Goal: Share content: Share content

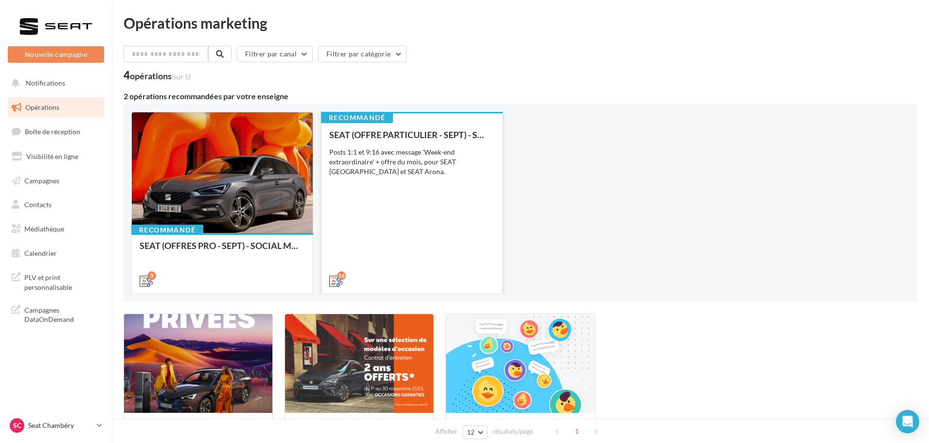
click at [423, 179] on div "SEAT (OFFRE PARTICULIER - SEPT) - SOCIAL MEDIA Posts 1:1 et 9:16 avec message '…" at bounding box center [411, 207] width 165 height 155
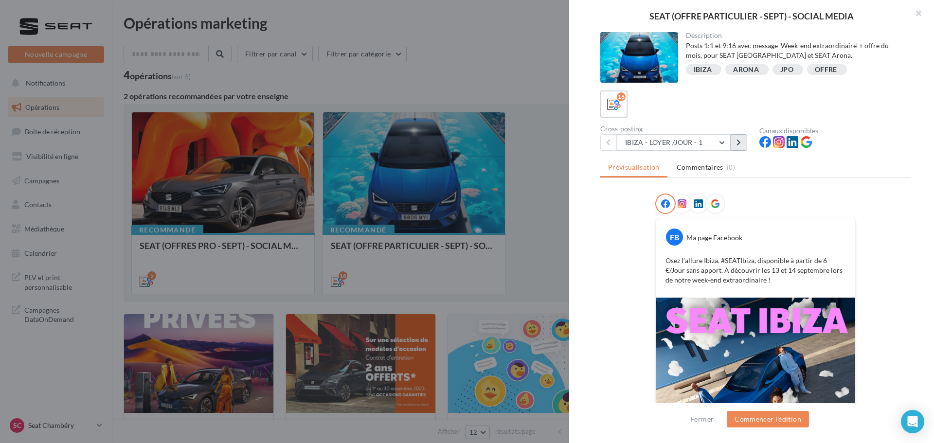
click at [743, 147] on button at bounding box center [738, 142] width 17 height 17
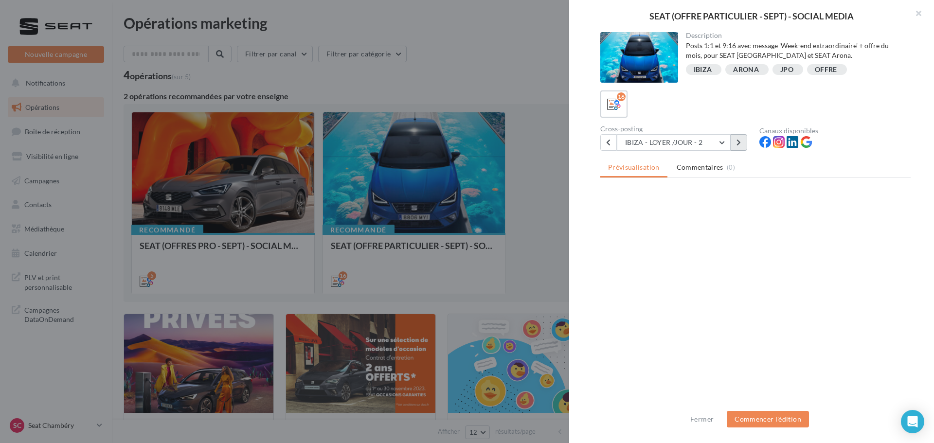
click at [743, 147] on button at bounding box center [738, 142] width 17 height 17
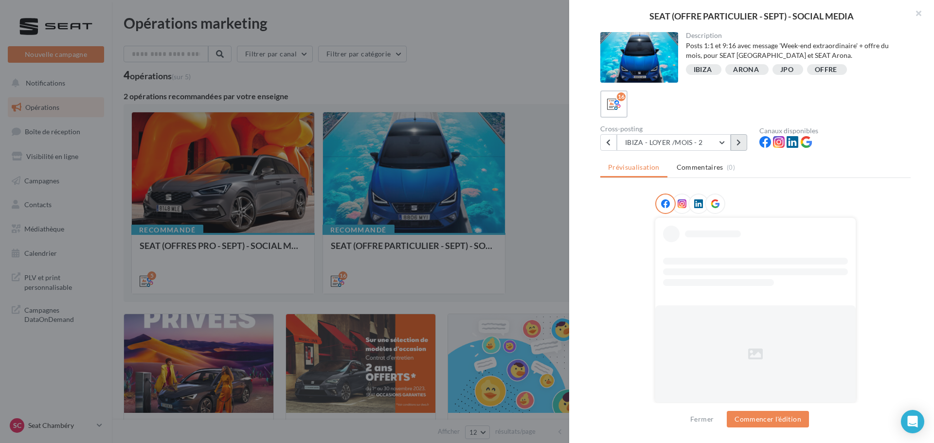
click at [743, 147] on button at bounding box center [738, 142] width 17 height 17
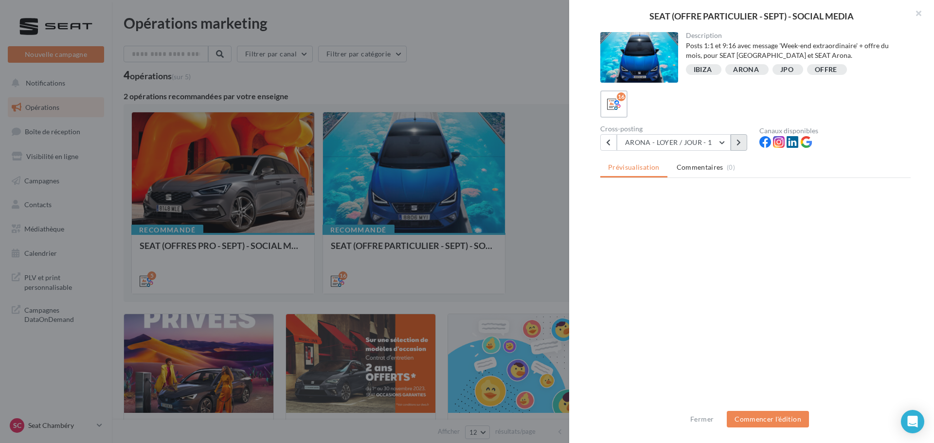
click at [743, 147] on button at bounding box center [738, 142] width 17 height 17
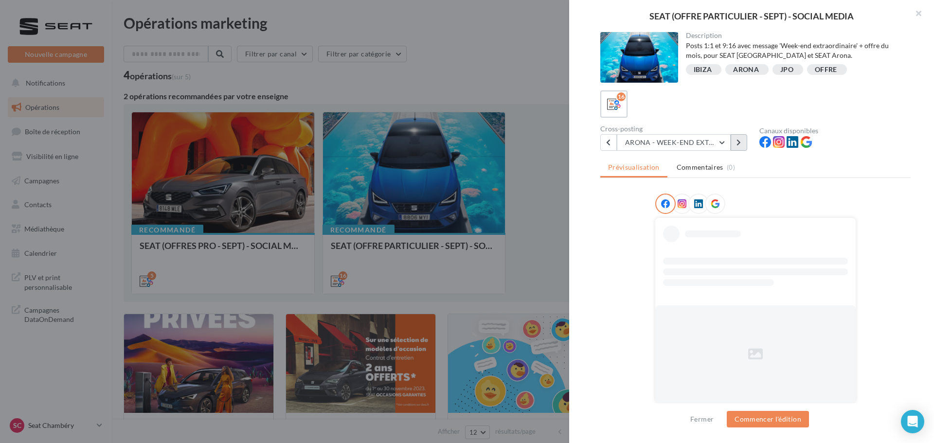
click at [743, 147] on button at bounding box center [738, 142] width 17 height 17
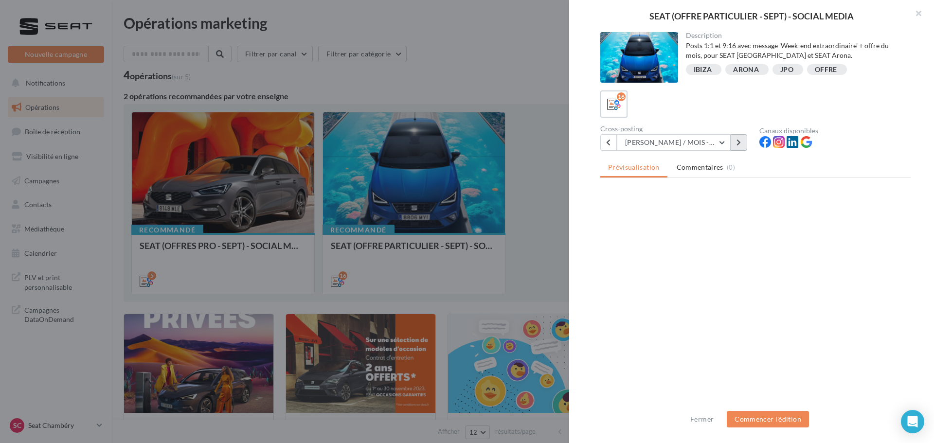
click at [743, 147] on button at bounding box center [738, 142] width 17 height 17
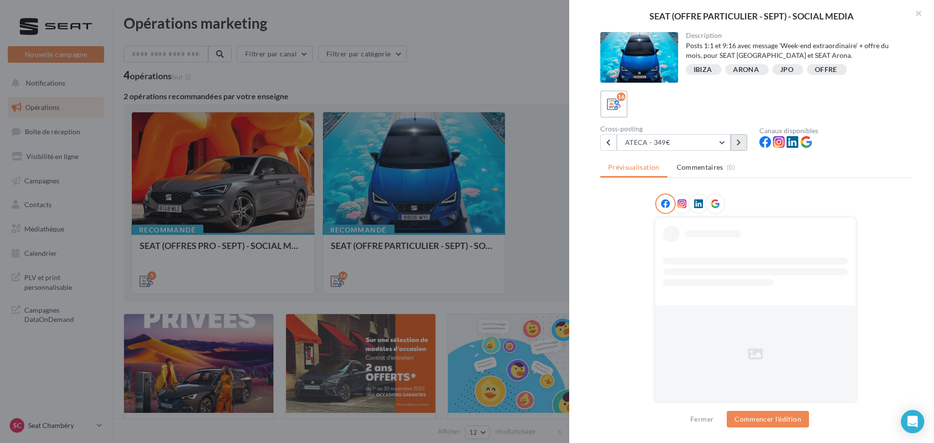
click at [743, 147] on button at bounding box center [738, 142] width 17 height 17
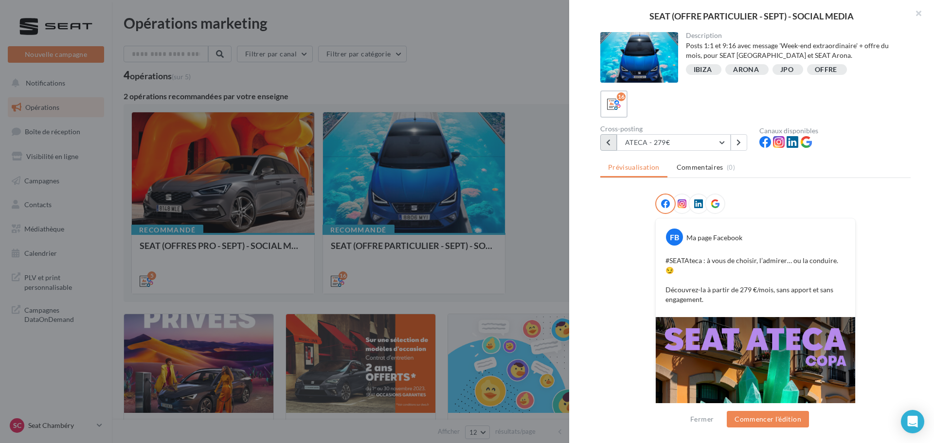
click at [612, 143] on button at bounding box center [608, 142] width 17 height 17
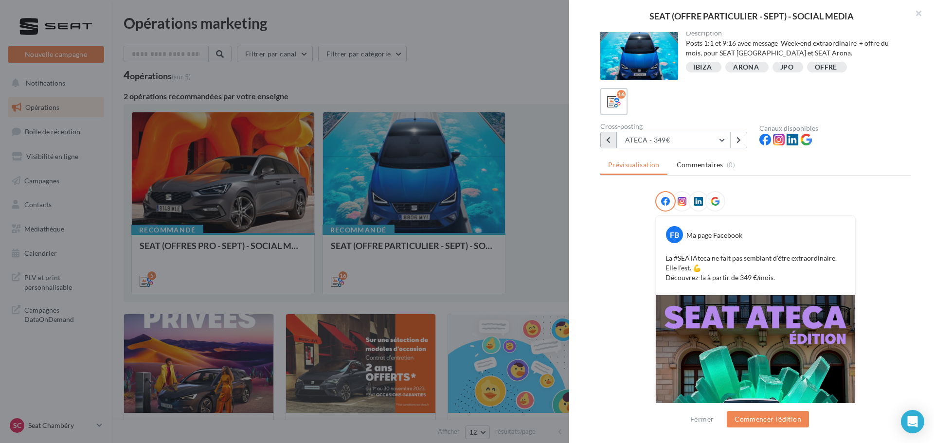
scroll to position [2, 0]
click at [739, 145] on button at bounding box center [738, 140] width 17 height 17
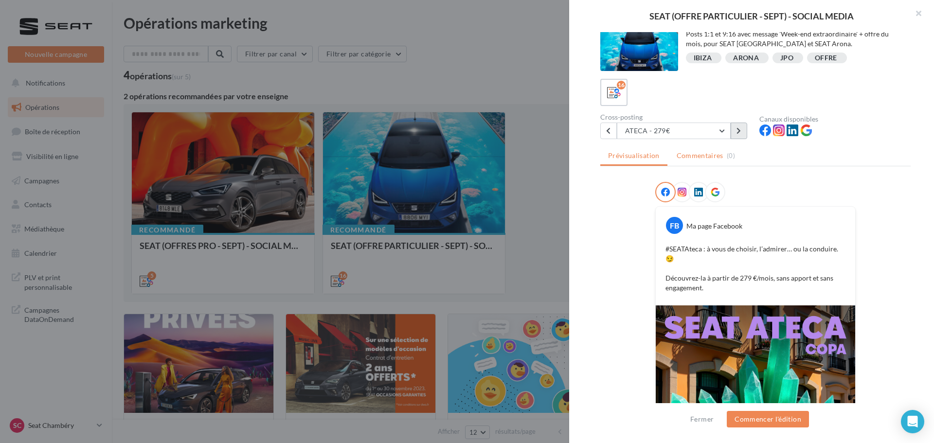
scroll to position [0, 0]
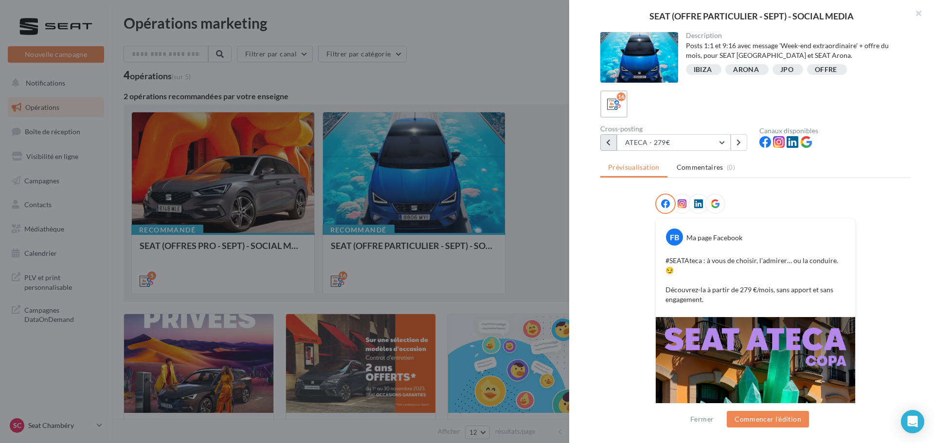
click at [615, 138] on button at bounding box center [608, 142] width 17 height 17
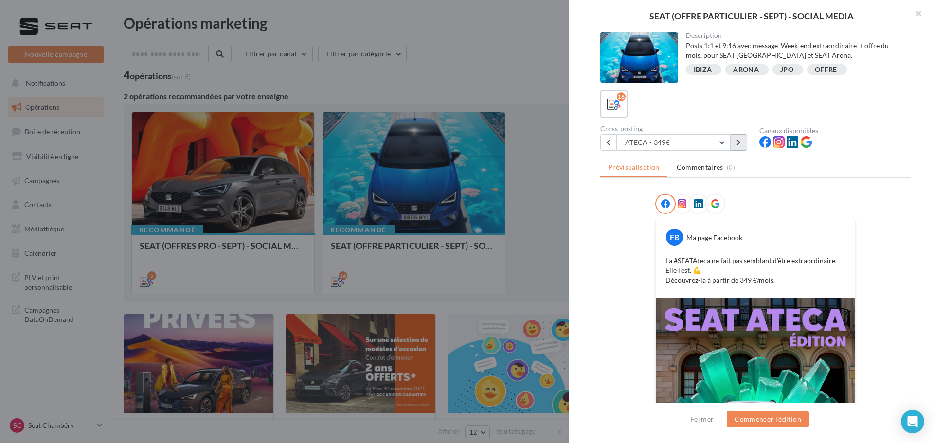
click at [738, 147] on button at bounding box center [738, 142] width 17 height 17
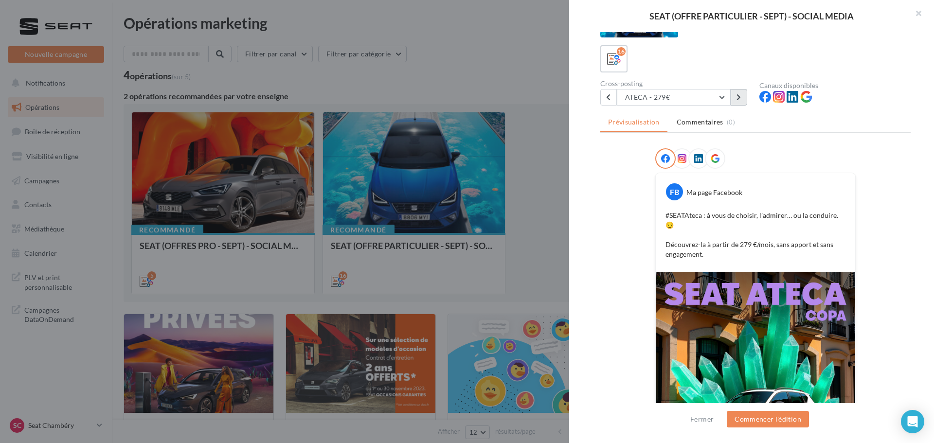
scroll to position [12, 0]
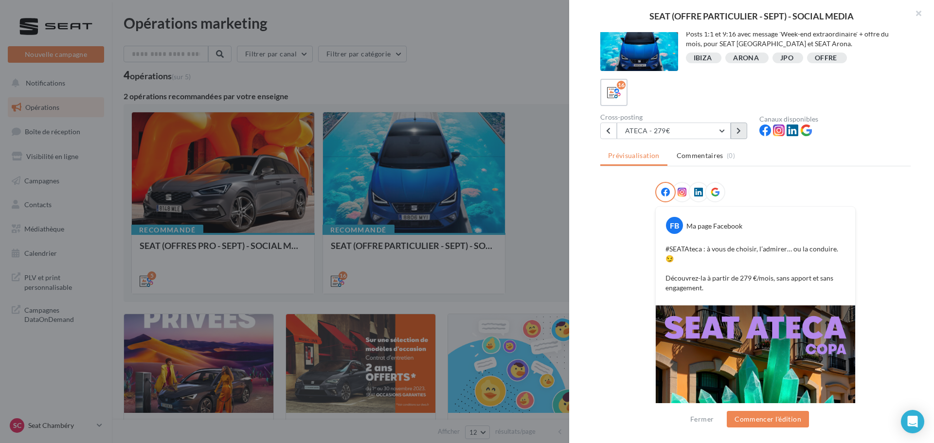
click at [736, 134] on button at bounding box center [738, 131] width 17 height 17
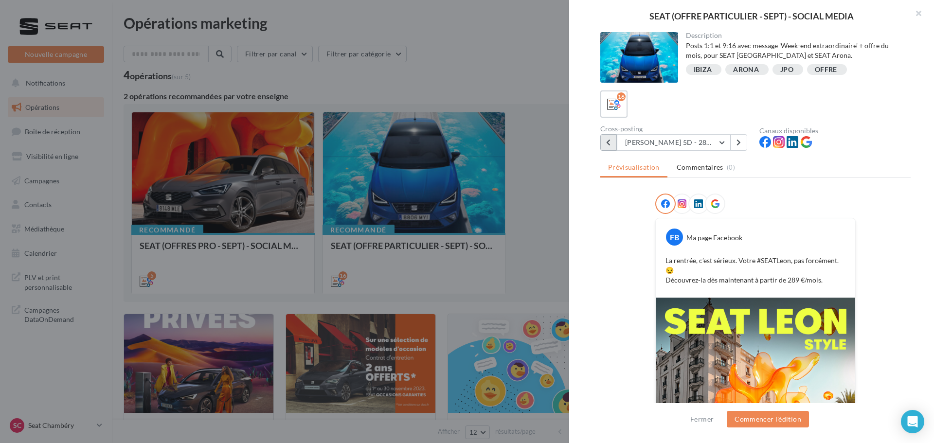
click at [607, 134] on button at bounding box center [608, 142] width 17 height 17
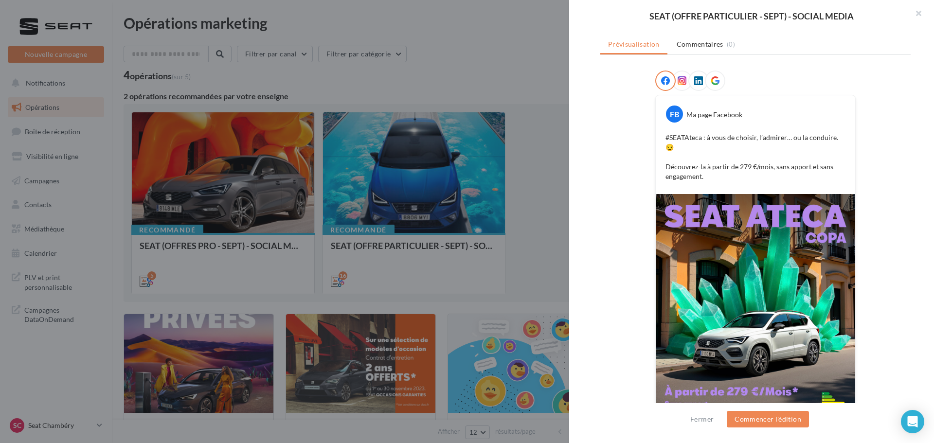
scroll to position [146, 0]
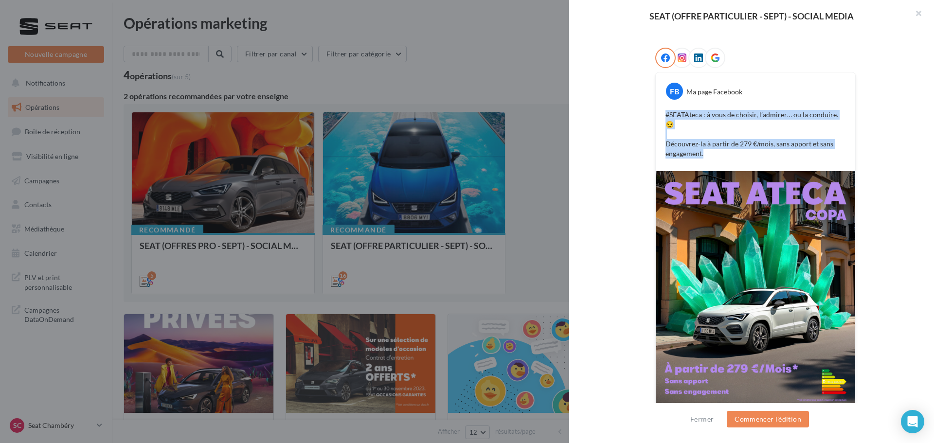
drag, startPoint x: 673, startPoint y: 119, endPoint x: 726, endPoint y: 142, distance: 57.9
click at [726, 142] on p "#SEATAteca : à vous de choisir, l’admirer… ou la conduire. 😏 Découvrez-la à par…" at bounding box center [755, 134] width 180 height 49
click at [781, 143] on p "#SEATAteca : à vous de choisir, l’admirer… ou la conduire. 😏 Découvrez-la à par…" at bounding box center [755, 134] width 180 height 49
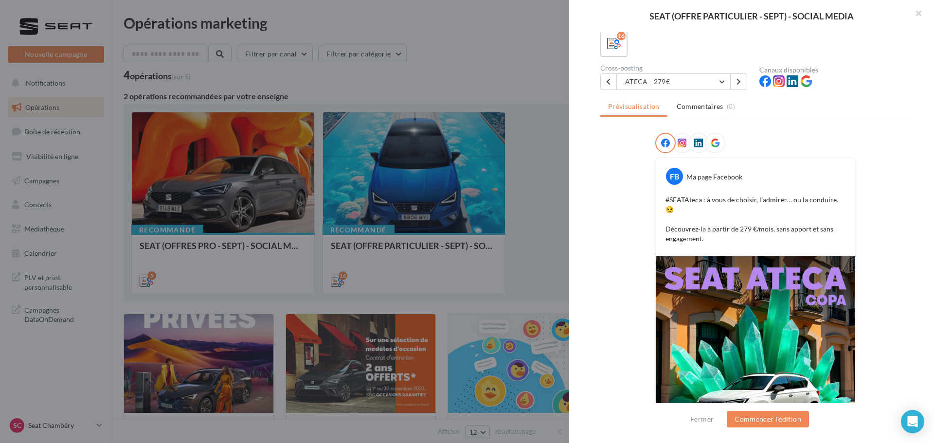
scroll to position [60, 0]
click at [609, 85] on icon at bounding box center [608, 82] width 4 height 7
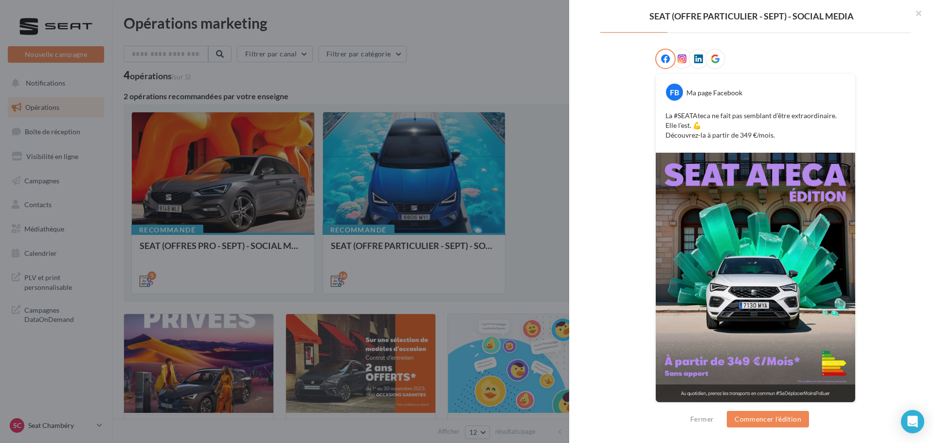
scroll to position [146, 0]
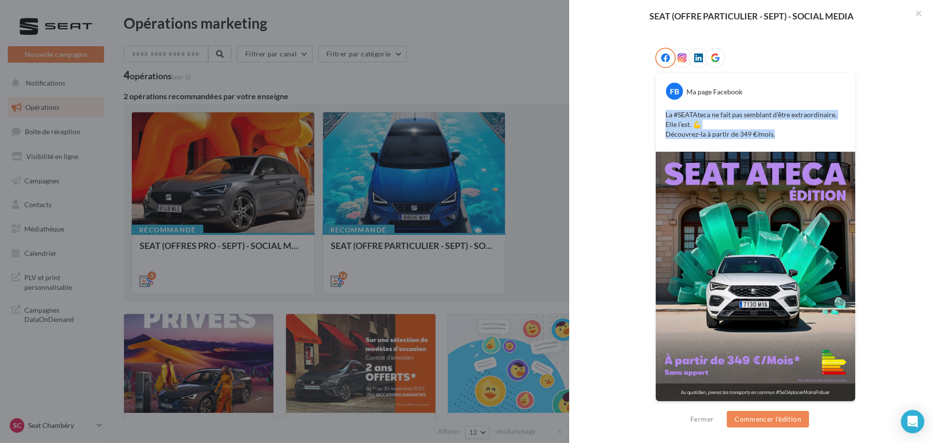
drag, startPoint x: 780, startPoint y: 135, endPoint x: 648, endPoint y: 115, distance: 133.3
click at [648, 115] on div "FB Ma page Facebook La #SEATAteca ne fait pas semblant d’être extraordinaire. E…" at bounding box center [755, 231] width 310 height 366
copy p "La #SEATAteca ne fait pas semblant d’être extraordinaire. Elle l’est. 💪 Découvr…"
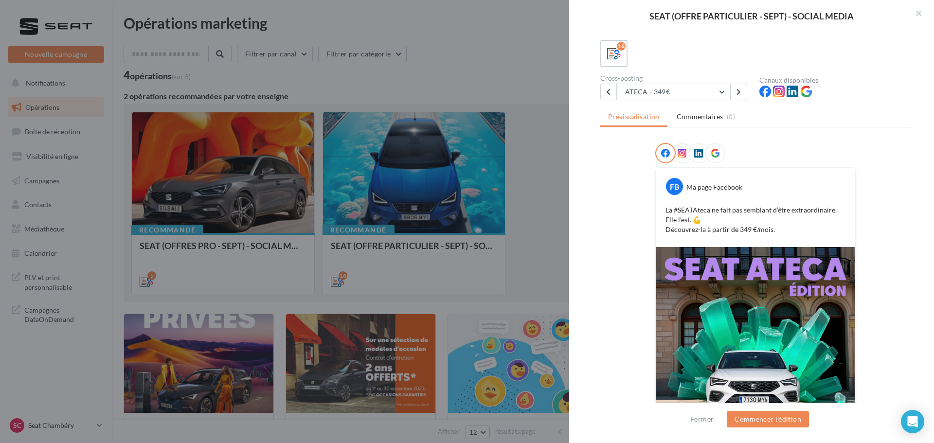
click at [867, 157] on div at bounding box center [755, 155] width 310 height 24
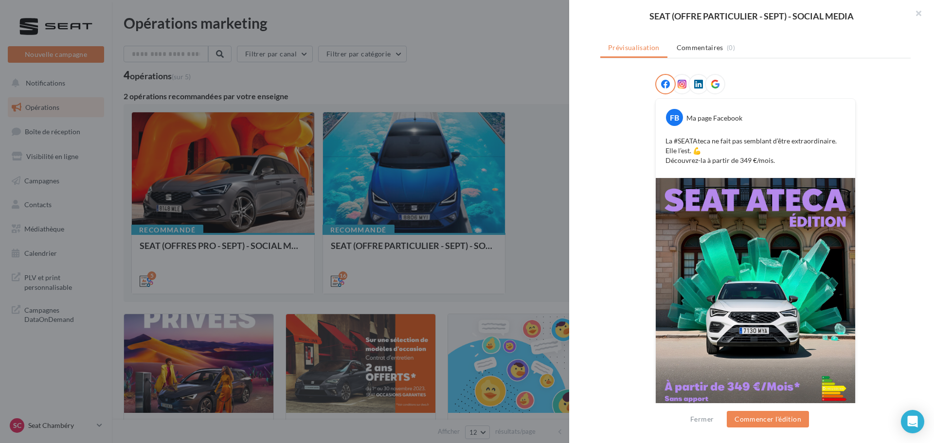
scroll to position [51, 0]
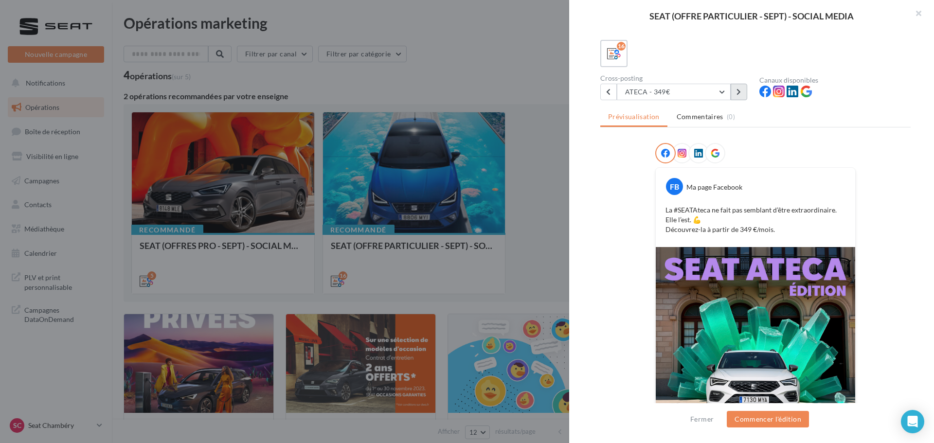
click at [741, 93] on button at bounding box center [738, 92] width 17 height 17
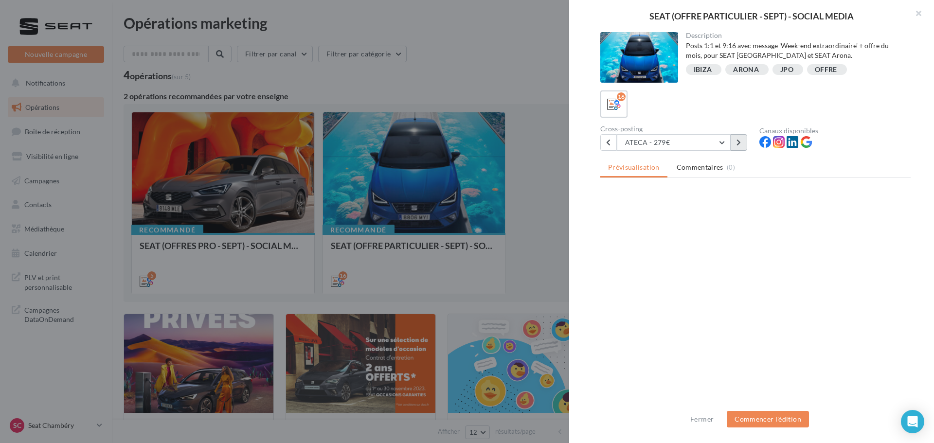
scroll to position [0, 0]
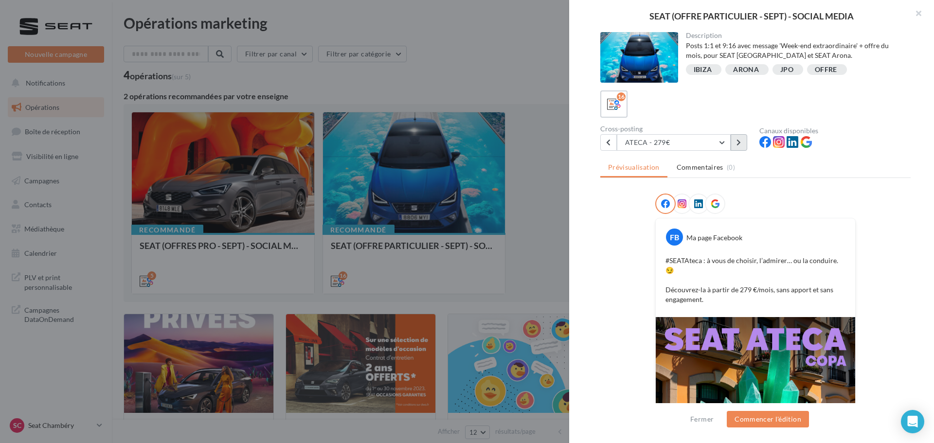
click at [741, 147] on button at bounding box center [738, 142] width 17 height 17
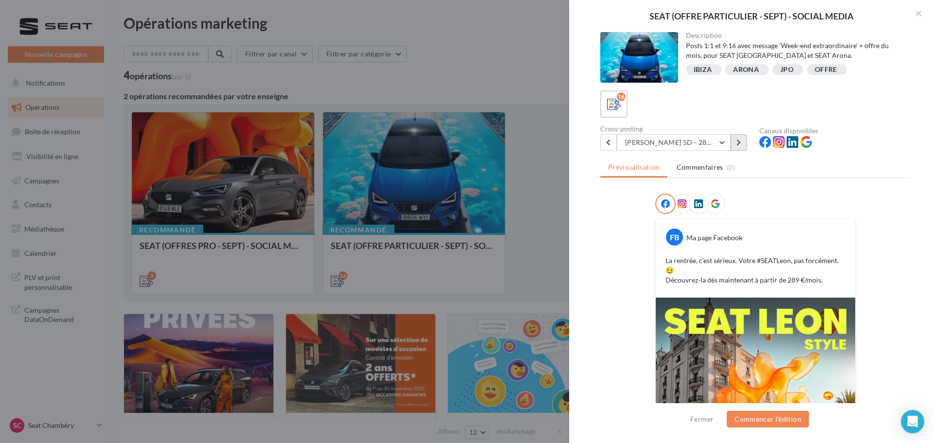
click at [741, 147] on button at bounding box center [738, 142] width 17 height 17
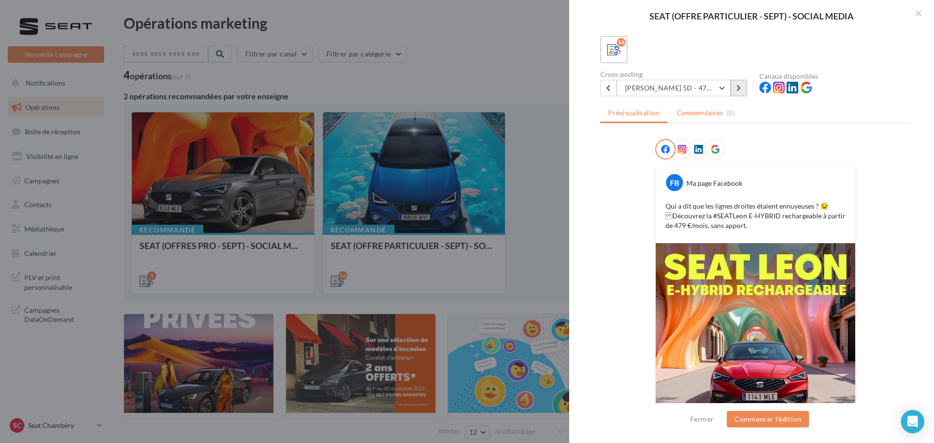
scroll to position [51, 0]
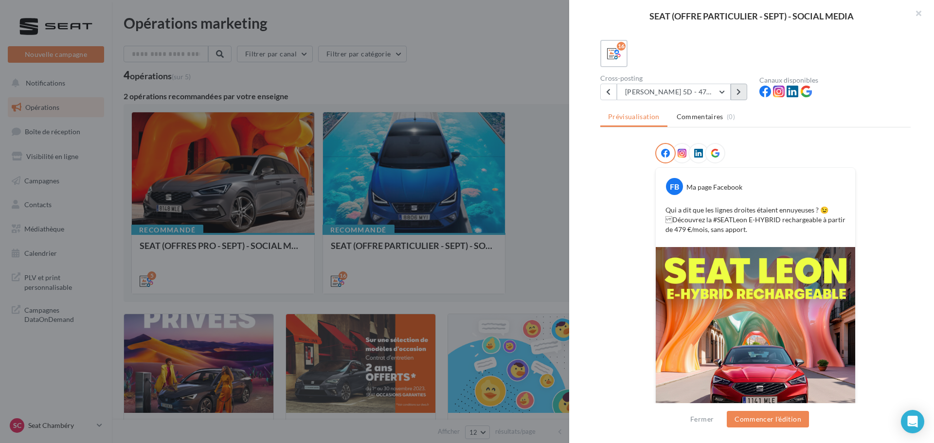
click at [731, 97] on button at bounding box center [738, 92] width 17 height 17
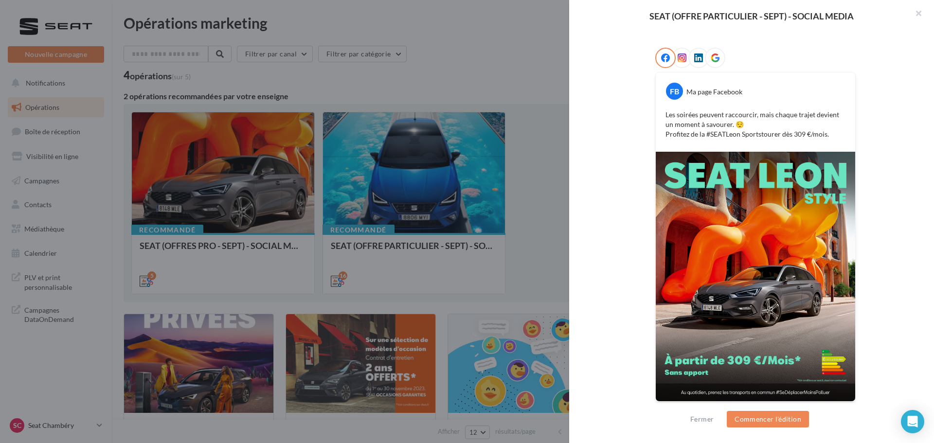
scroll to position [97, 0]
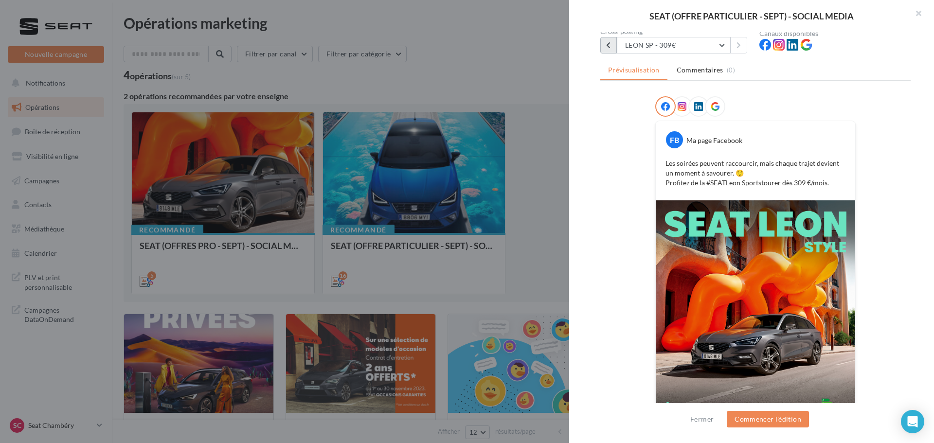
click at [607, 52] on button at bounding box center [608, 45] width 17 height 17
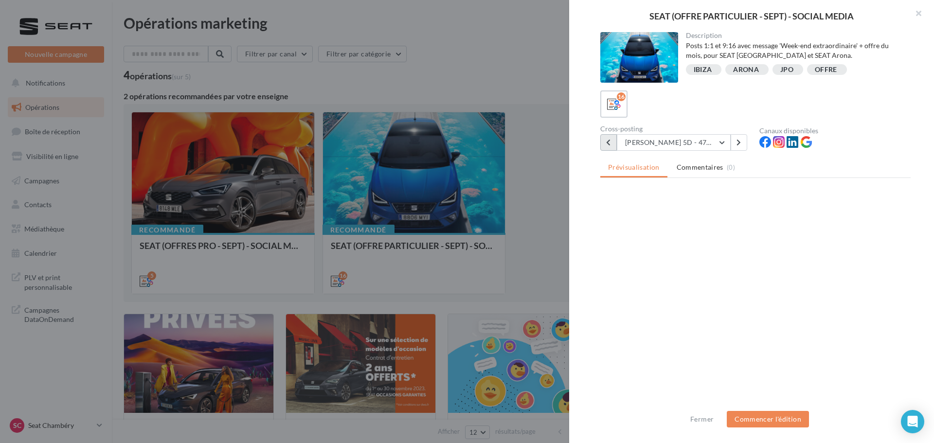
scroll to position [0, 0]
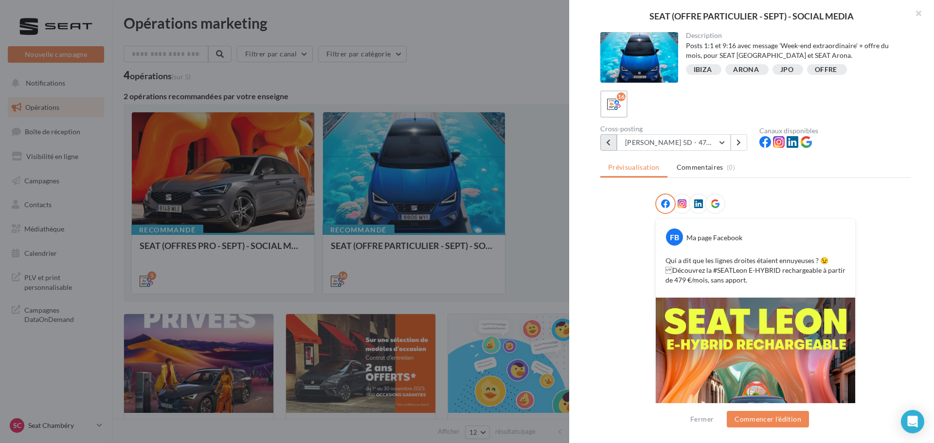
click at [607, 52] on div at bounding box center [639, 57] width 78 height 51
click at [608, 137] on button at bounding box center [608, 142] width 17 height 17
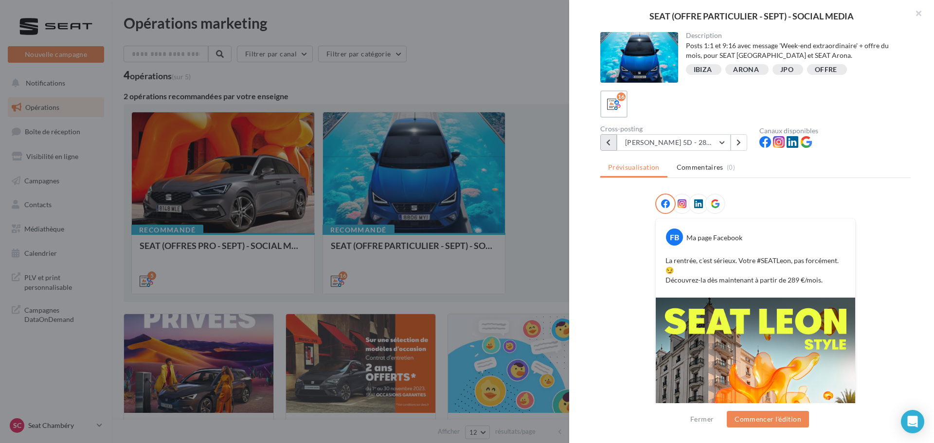
click at [608, 137] on button at bounding box center [608, 142] width 17 height 17
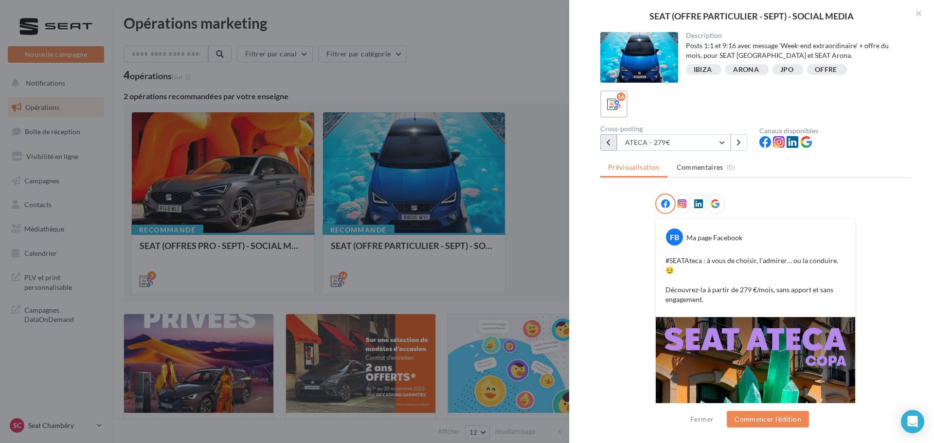
click at [608, 137] on button at bounding box center [608, 142] width 17 height 17
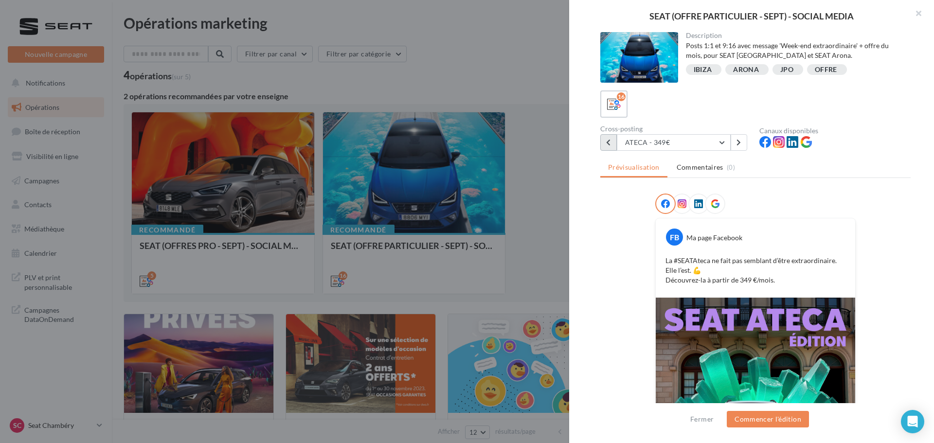
click at [608, 137] on button at bounding box center [608, 142] width 17 height 17
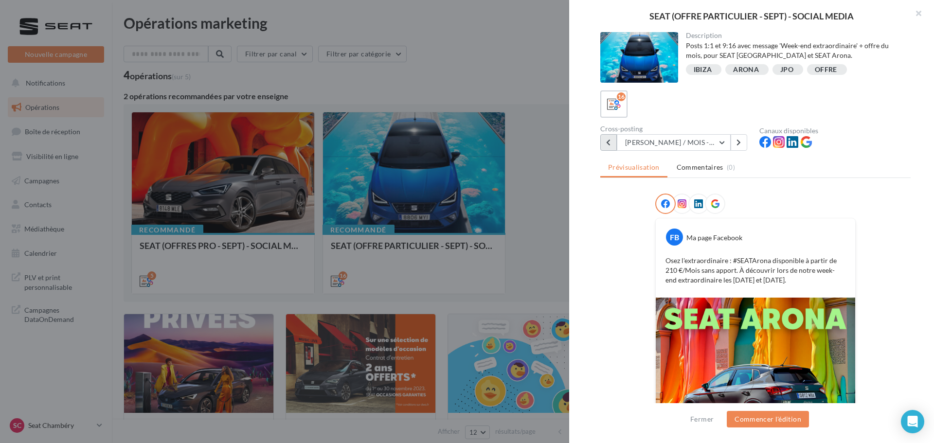
click at [608, 137] on button at bounding box center [608, 142] width 17 height 17
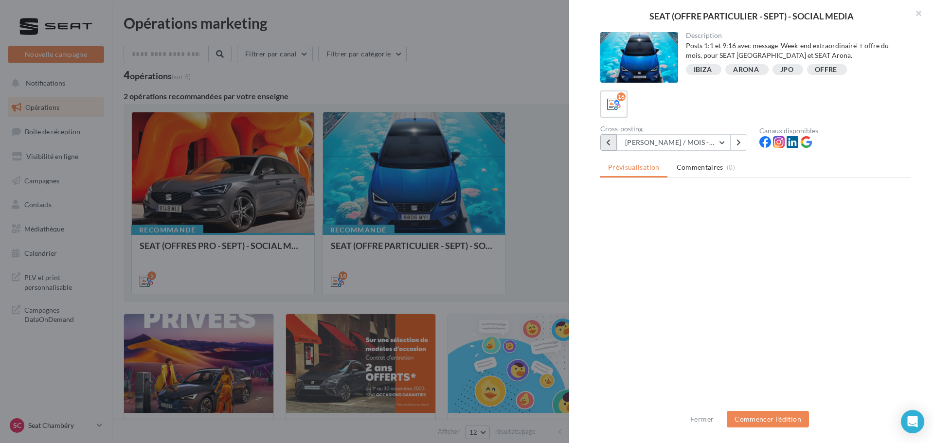
click at [608, 137] on button at bounding box center [608, 142] width 17 height 17
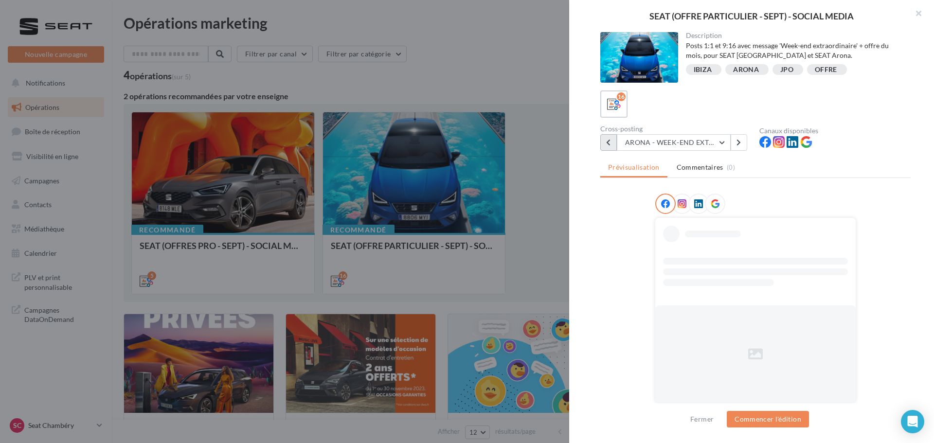
click at [608, 137] on button at bounding box center [608, 142] width 17 height 17
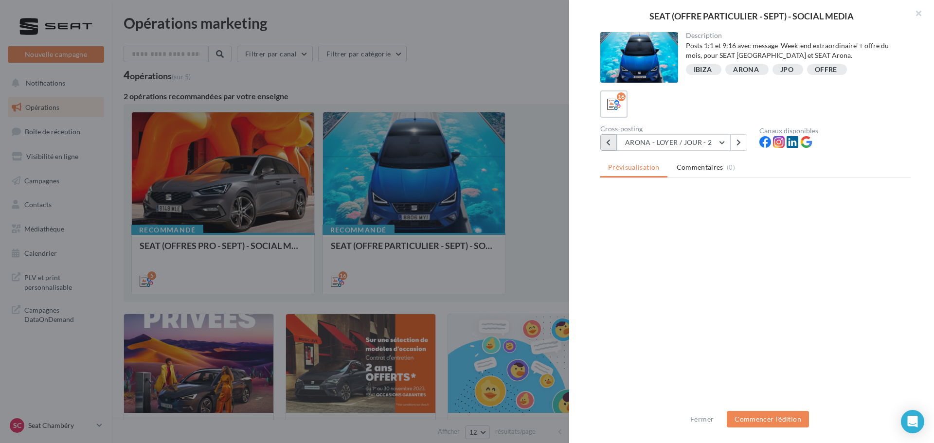
click at [608, 137] on button at bounding box center [608, 142] width 17 height 17
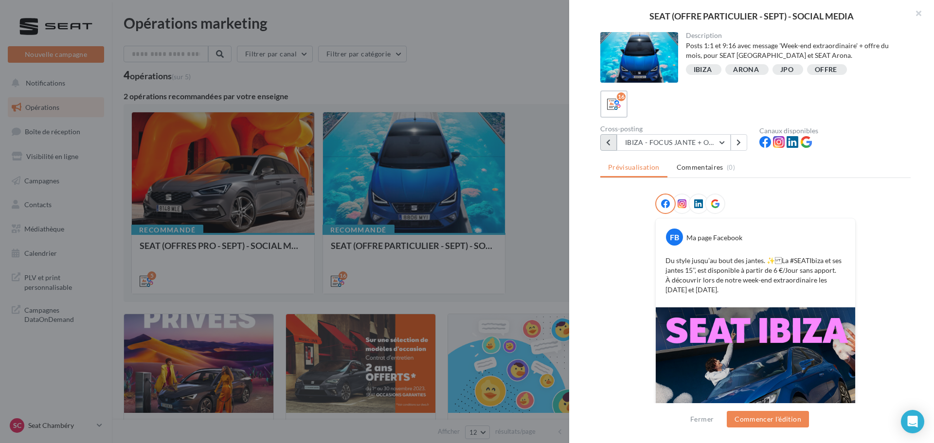
click at [608, 137] on button at bounding box center [608, 142] width 17 height 17
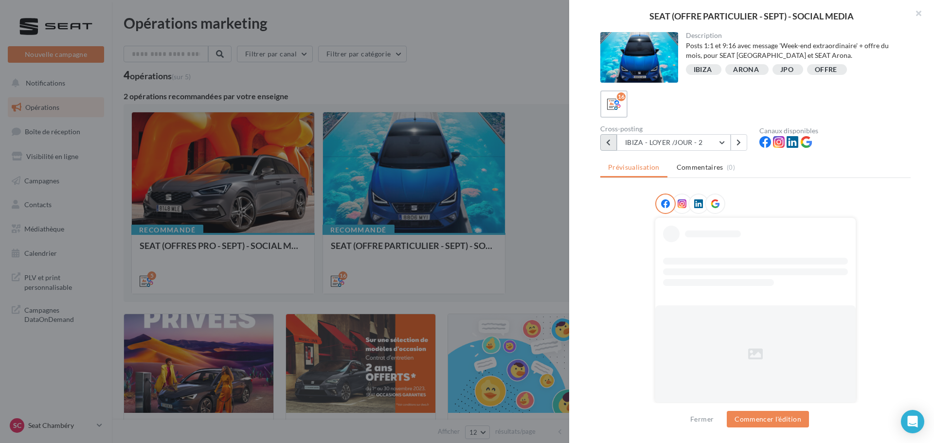
click at [608, 137] on button at bounding box center [608, 142] width 17 height 17
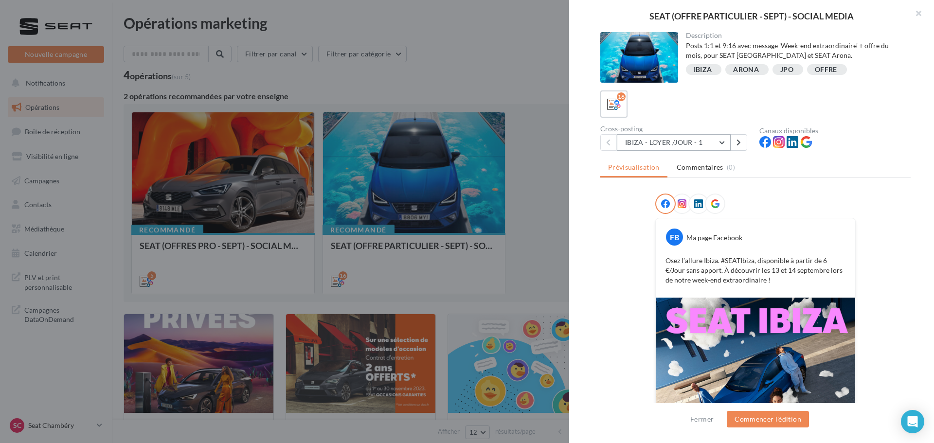
click at [730, 141] on button "IBIZA - LOYER /JOUR - 1" at bounding box center [674, 142] width 114 height 17
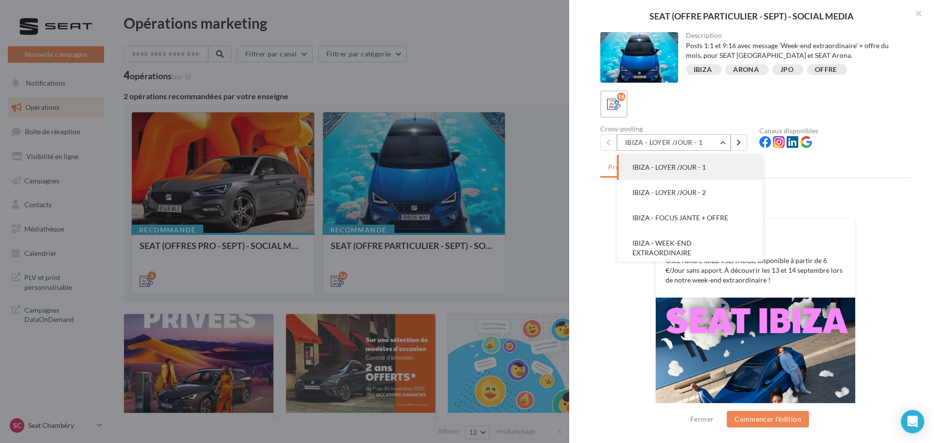
click at [730, 141] on button "IBIZA - LOYER /JOUR - 1" at bounding box center [674, 142] width 114 height 17
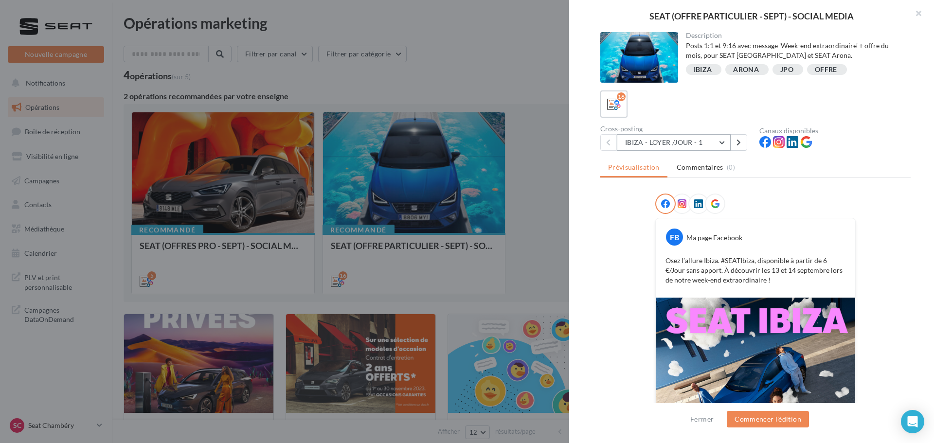
click at [729, 143] on button "IBIZA - LOYER /JOUR - 1" at bounding box center [674, 142] width 114 height 17
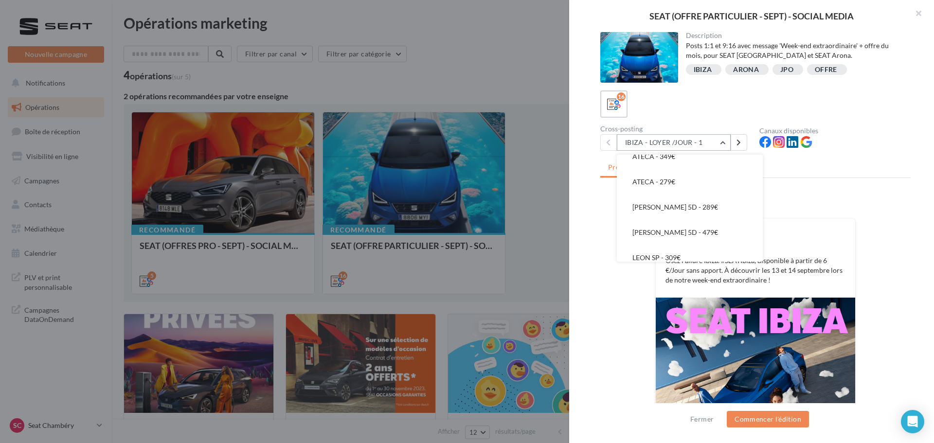
scroll to position [317, 0]
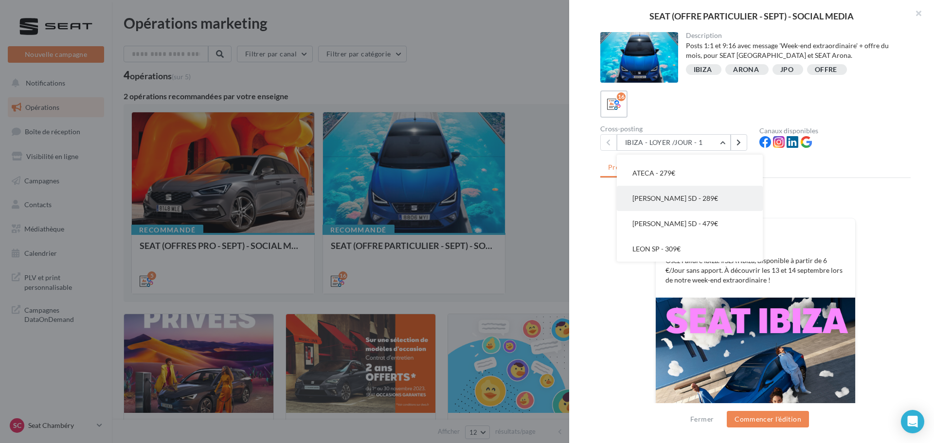
click at [683, 201] on button "[PERSON_NAME] 5D - 289€" at bounding box center [690, 198] width 146 height 25
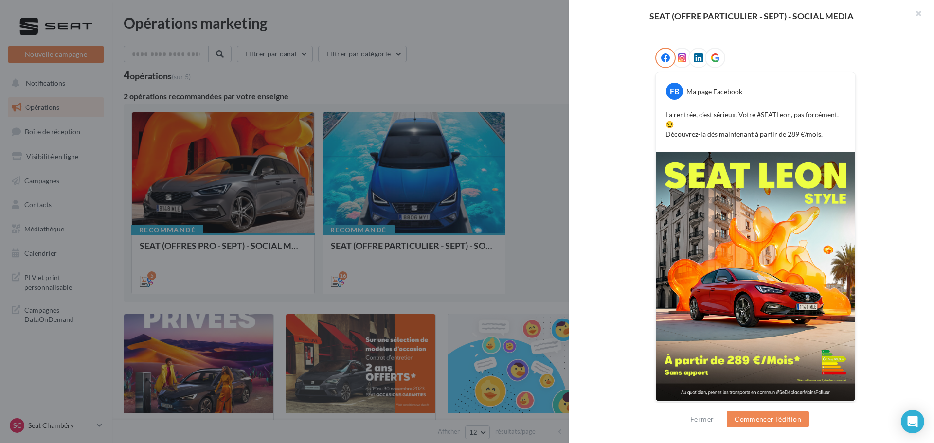
scroll to position [97, 0]
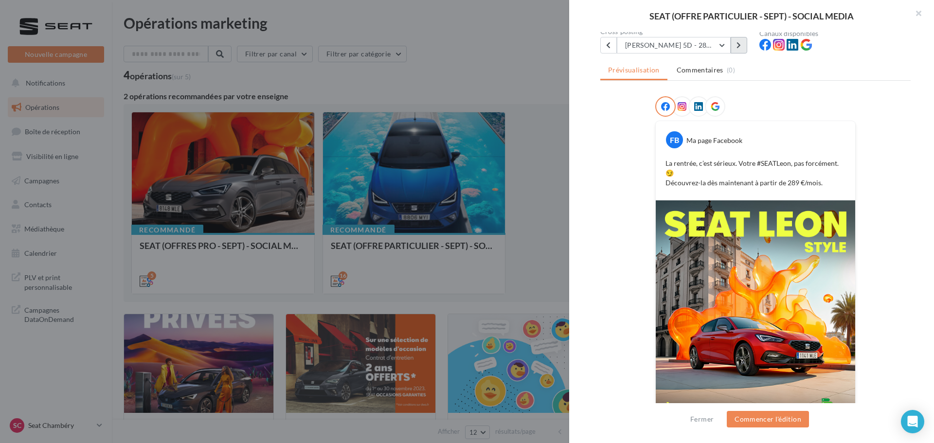
click at [745, 44] on button at bounding box center [738, 45] width 17 height 17
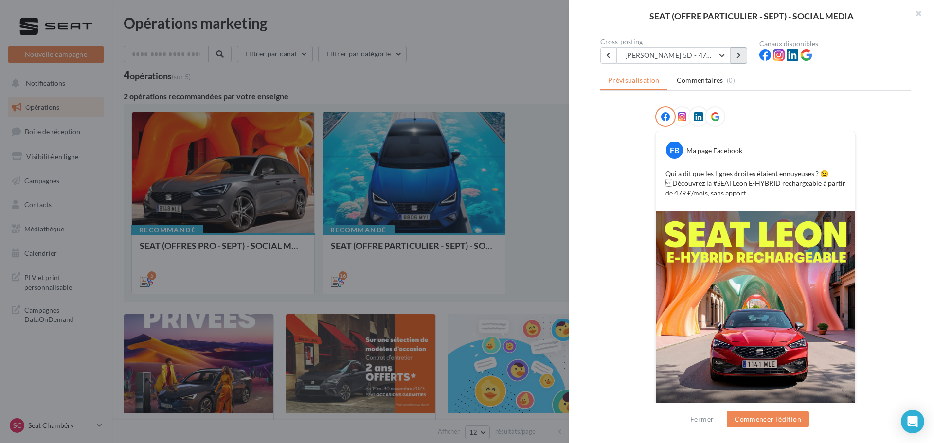
scroll to position [98, 0]
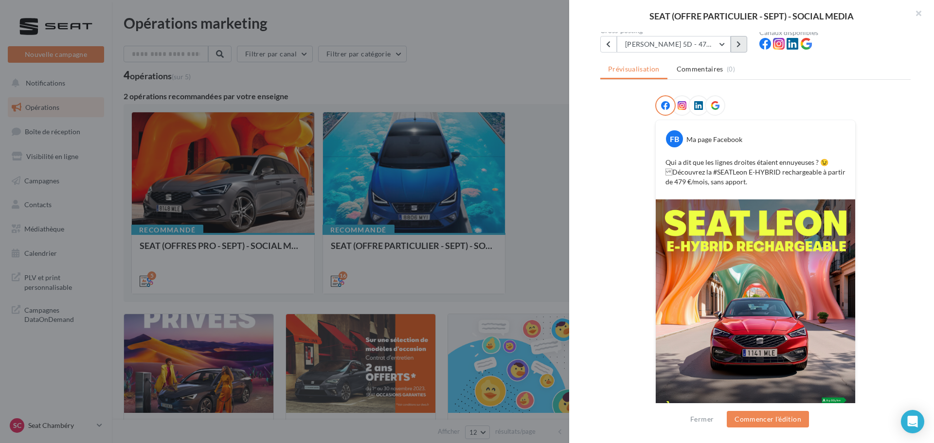
click at [735, 45] on button at bounding box center [738, 44] width 17 height 17
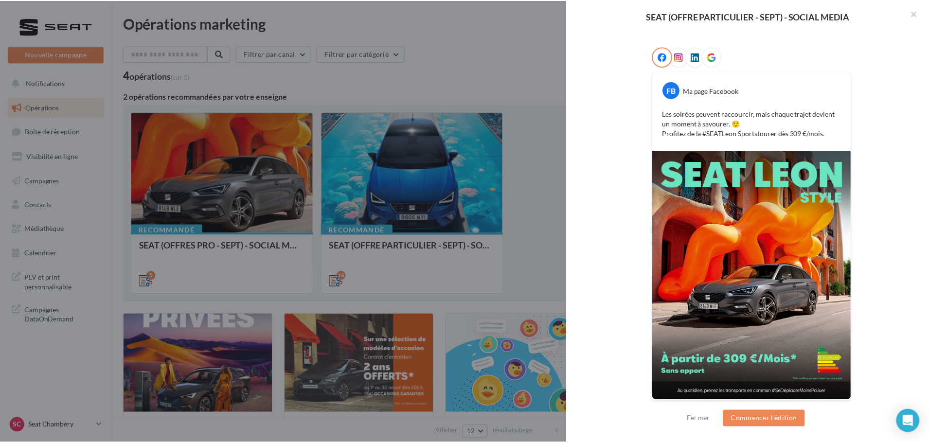
scroll to position [148, 0]
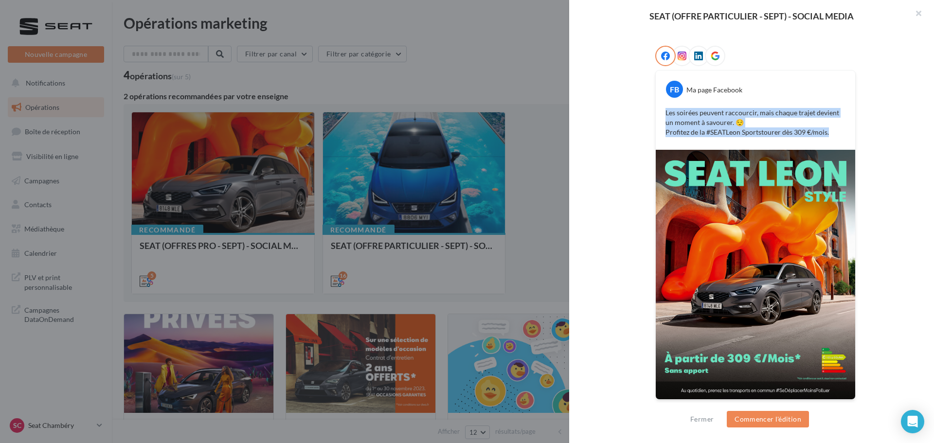
drag, startPoint x: 830, startPoint y: 134, endPoint x: 652, endPoint y: 113, distance: 179.7
click at [652, 113] on div "FB Ma page Facebook Les soirées peuvent raccourcir, mais chaque trajet devient …" at bounding box center [755, 229] width 310 height 366
copy p "Les soirées peuvent raccourcir, mais chaque trajet devient un moment à savourer…"
click at [645, 133] on div "FB Ma page Facebook Les soirées peuvent raccourcir, mais chaque trajet devient …" at bounding box center [755, 229] width 310 height 366
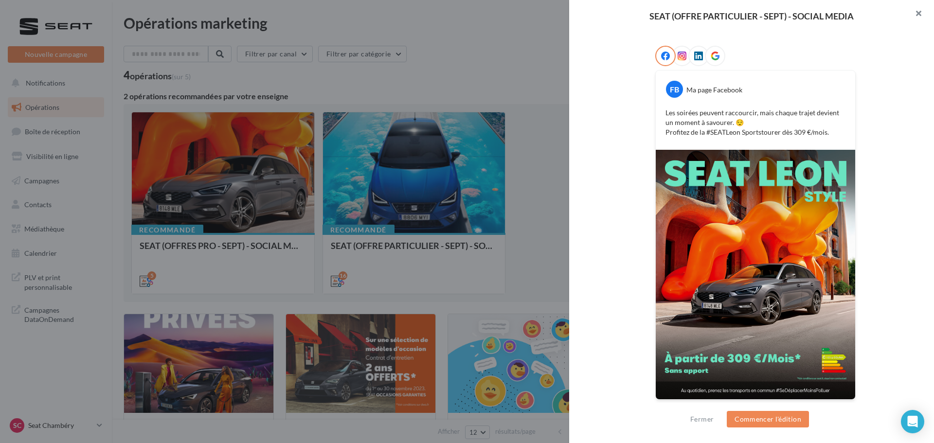
click at [918, 11] on button "button" at bounding box center [914, 14] width 39 height 29
